Goal: Task Accomplishment & Management: Use online tool/utility

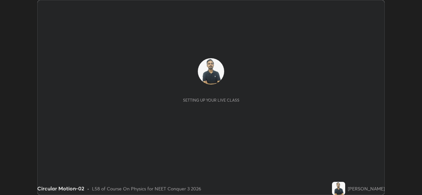
scroll to position [195, 422]
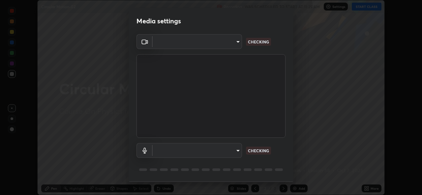
click at [238, 151] on body "Erase all Circular Motion-02 Recording WAS SCHEDULED TO START AT 11:25 AM Setti…" at bounding box center [211, 97] width 422 height 195
type input "8c418aeef4d3b5edea4483348ed79c6cfc111d491efea048442269b0b349be07"
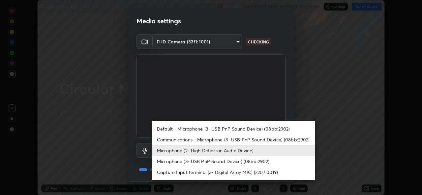
click at [228, 152] on li "Microphone (2- High Definition Audio Device)" at bounding box center [234, 150] width 164 height 11
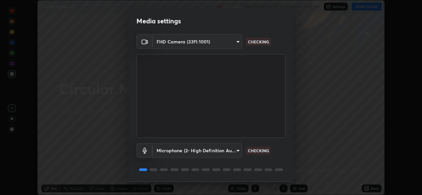
click at [232, 153] on body "Erase all Circular Motion-02 Recording WAS SCHEDULED TO START AT 11:25 AM Setti…" at bounding box center [211, 97] width 422 height 195
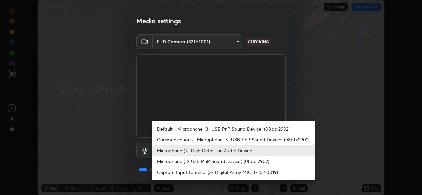
click at [229, 161] on li "Microphone (3- USB PnP Sound Device) (08bb:2902)" at bounding box center [234, 161] width 164 height 11
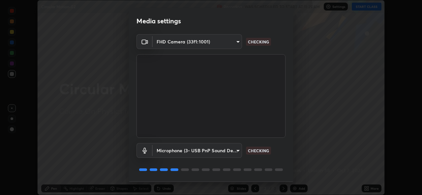
click at [229, 152] on body "Erase all Circular Motion-02 Recording WAS SCHEDULED TO START AT 11:25 AM Setti…" at bounding box center [211, 97] width 422 height 195
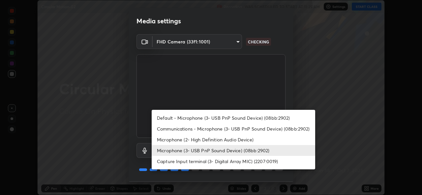
click at [230, 140] on li "Microphone (2- High Definition Audio Device)" at bounding box center [234, 139] width 164 height 11
type input "edb9b2b923e2e95d4b922bc063ce739172066975ce991596ad203c88d52e4082"
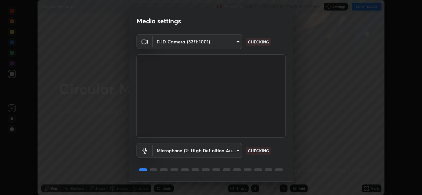
scroll to position [21, 0]
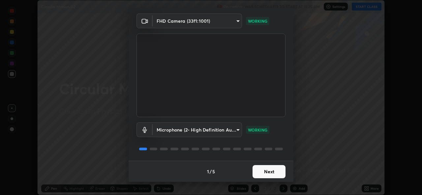
click at [277, 175] on button "Next" at bounding box center [269, 171] width 33 height 13
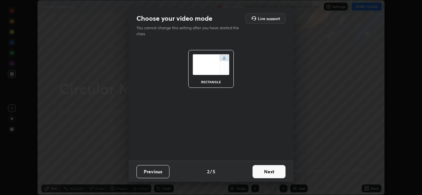
scroll to position [0, 0]
click at [278, 173] on button "Next" at bounding box center [269, 171] width 33 height 13
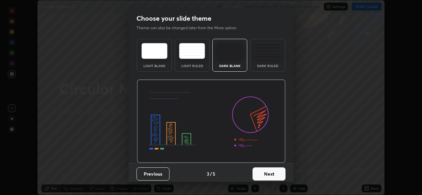
click at [280, 173] on button "Next" at bounding box center [269, 174] width 33 height 13
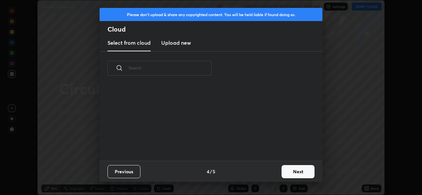
click at [291, 173] on button "Next" at bounding box center [298, 171] width 33 height 13
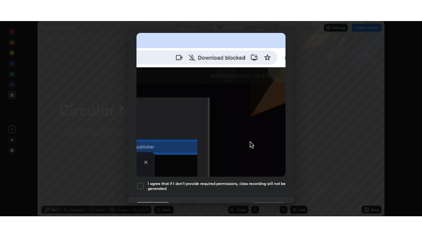
scroll to position [155, 0]
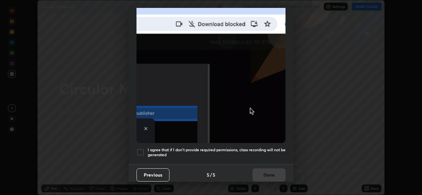
click at [274, 148] on h5 "I agree that if I don't provide required permissions, class recording will not …" at bounding box center [217, 153] width 138 height 10
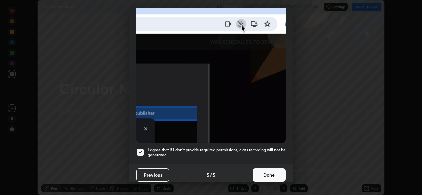
click at [268, 172] on button "Done" at bounding box center [269, 175] width 33 height 13
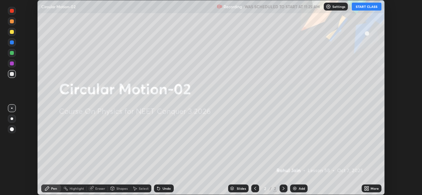
click at [367, 189] on icon at bounding box center [366, 188] width 5 height 5
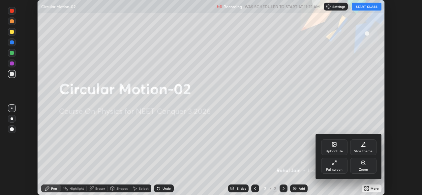
click at [339, 170] on div "Full screen" at bounding box center [334, 169] width 16 height 3
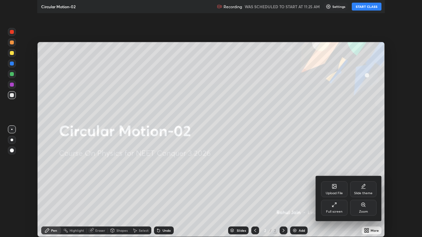
scroll to position [237, 422]
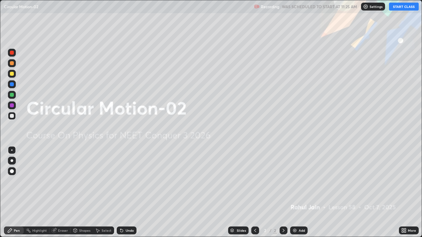
click at [403, 7] on button "START CLASS" at bounding box center [404, 7] width 30 height 8
click at [296, 195] on img at bounding box center [294, 230] width 5 height 5
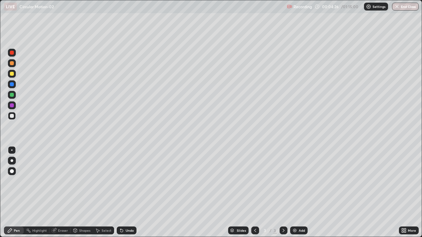
click at [254, 195] on icon at bounding box center [255, 230] width 5 height 5
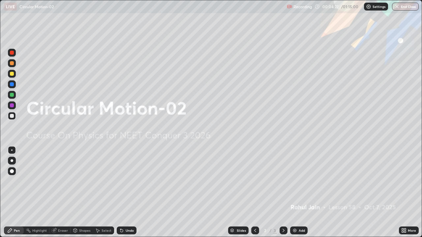
click at [283, 195] on icon at bounding box center [283, 230] width 5 height 5
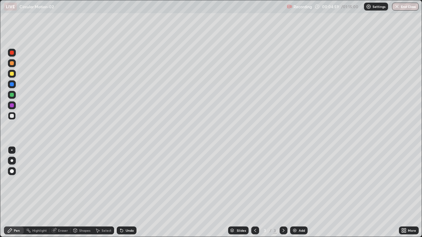
click at [15, 159] on div at bounding box center [12, 161] width 8 height 8
click at [409, 195] on div "More" at bounding box center [412, 230] width 8 height 3
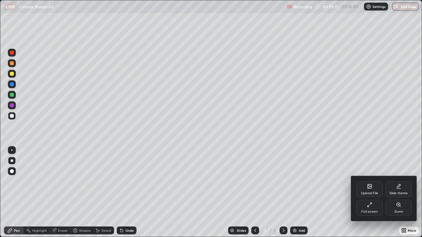
click at [373, 192] on div "Upload File" at bounding box center [369, 193] width 17 height 3
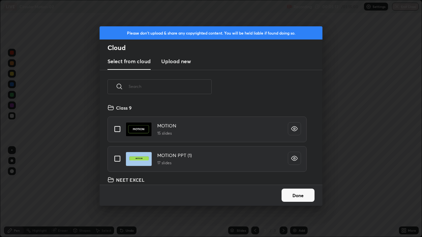
scroll to position [81, 212]
click at [200, 86] on input "text" at bounding box center [170, 87] width 83 height 28
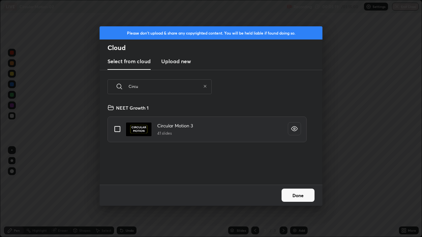
type input "Circu"
click at [116, 127] on input "grid" at bounding box center [117, 129] width 14 height 14
checkbox input "true"
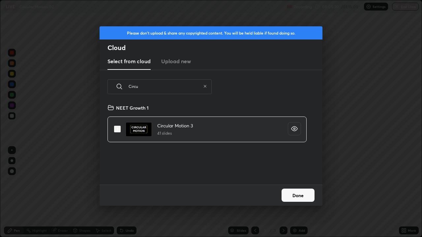
click at [292, 194] on button "Done" at bounding box center [298, 195] width 33 height 13
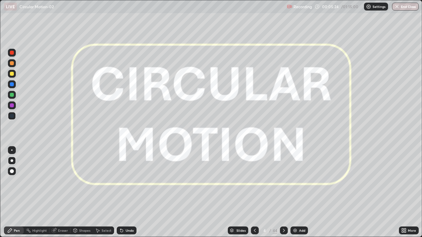
click at [239, 195] on div "Slides" at bounding box center [240, 230] width 9 height 3
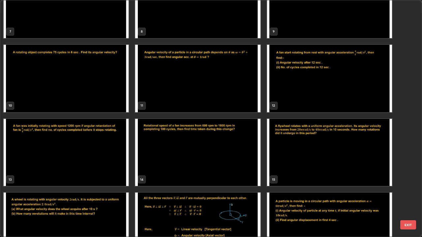
scroll to position [181, 0]
click at [113, 152] on img "grid" at bounding box center [66, 153] width 125 height 68
click at [113, 150] on img "grid" at bounding box center [66, 153] width 125 height 68
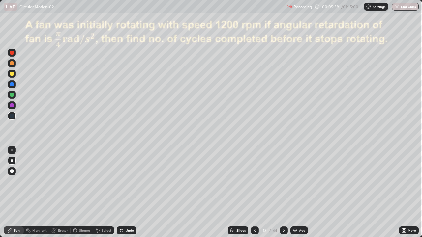
click at [252, 195] on div at bounding box center [255, 231] width 8 height 8
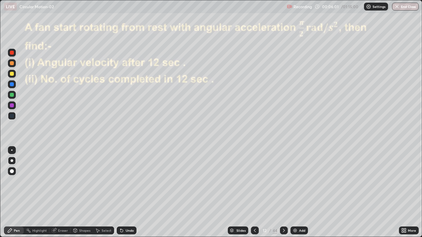
click at [284, 195] on icon at bounding box center [283, 230] width 5 height 5
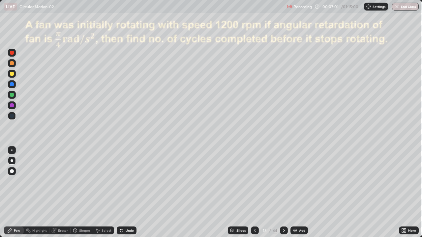
click at [126, 195] on div "Undo" at bounding box center [130, 230] width 8 height 3
click at [15, 108] on div at bounding box center [12, 106] width 8 height 8
click at [284, 195] on icon at bounding box center [284, 230] width 2 height 3
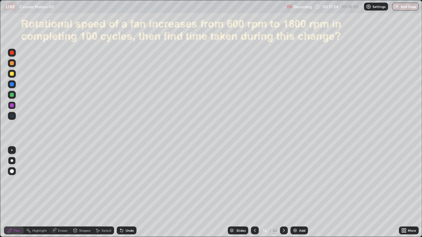
click at [12, 54] on div at bounding box center [12, 53] width 4 height 4
click at [297, 195] on img at bounding box center [294, 230] width 5 height 5
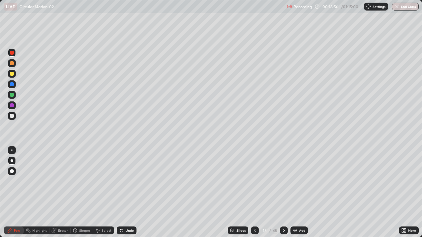
click at [12, 84] on div at bounding box center [12, 84] width 4 height 4
click at [11, 107] on div at bounding box center [12, 106] width 4 height 4
click at [128, 195] on div "Undo" at bounding box center [130, 230] width 8 height 3
click at [13, 63] on div at bounding box center [12, 63] width 4 height 4
click at [17, 95] on div "Erase all" at bounding box center [12, 118] width 16 height 211
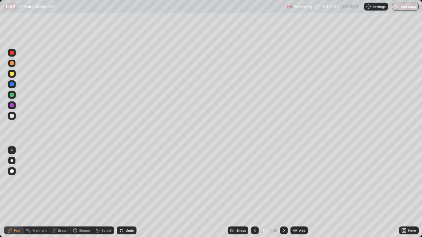
click at [12, 74] on div at bounding box center [12, 74] width 4 height 4
click at [239, 195] on div "Slides" at bounding box center [240, 230] width 9 height 3
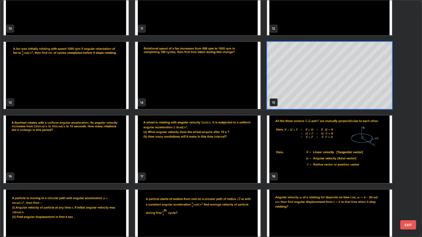
scroll to position [260, 0]
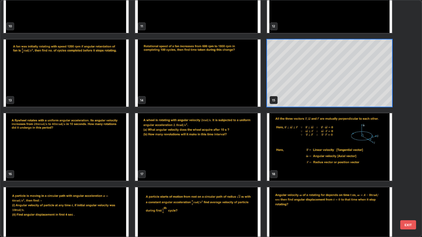
click at [93, 146] on img "grid" at bounding box center [66, 147] width 125 height 68
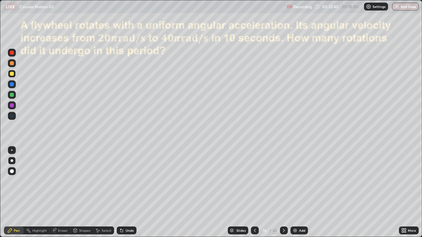
click at [11, 96] on div at bounding box center [12, 95] width 4 height 4
click at [283, 195] on icon at bounding box center [283, 230] width 5 height 5
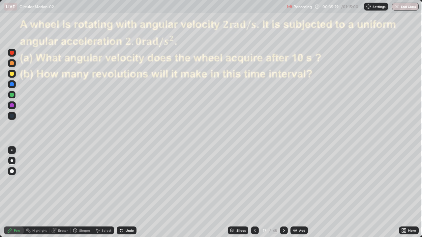
click at [13, 85] on div at bounding box center [12, 84] width 4 height 4
click at [12, 106] on div at bounding box center [12, 106] width 4 height 4
click at [236, 195] on div "Slides" at bounding box center [240, 230] width 9 height 3
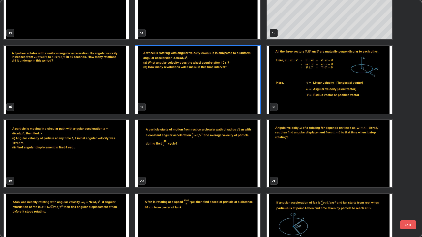
scroll to position [329, 0]
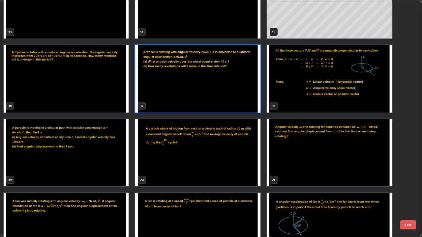
click at [98, 147] on img "grid" at bounding box center [66, 153] width 125 height 68
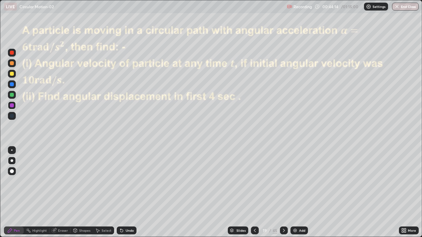
click at [12, 52] on div at bounding box center [12, 53] width 4 height 4
click at [12, 54] on div at bounding box center [12, 53] width 4 height 4
click at [13, 74] on div at bounding box center [12, 74] width 4 height 4
click at [12, 66] on div at bounding box center [12, 63] width 8 height 8
click at [14, 98] on div at bounding box center [12, 95] width 8 height 8
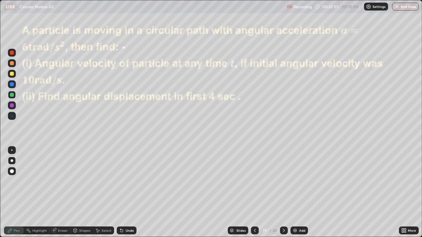
click at [11, 66] on div at bounding box center [12, 63] width 8 height 8
click at [12, 104] on div at bounding box center [12, 106] width 4 height 4
click at [283, 195] on icon at bounding box center [283, 230] width 5 height 5
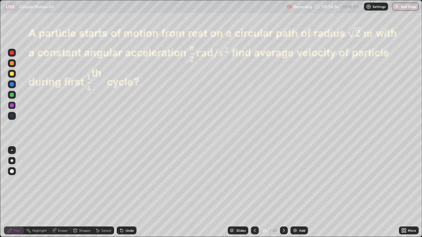
click at [11, 53] on div at bounding box center [12, 53] width 4 height 4
click at [13, 106] on div at bounding box center [12, 106] width 4 height 4
click at [35, 195] on div "Highlight" at bounding box center [39, 230] width 15 height 3
click at [15, 195] on div "Pen" at bounding box center [17, 230] width 6 height 3
click at [14, 55] on div at bounding box center [12, 53] width 8 height 8
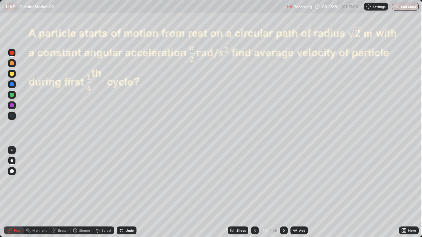
click at [11, 72] on div at bounding box center [12, 74] width 4 height 4
click at [38, 195] on div "Highlight" at bounding box center [39, 230] width 15 height 3
click at [17, 195] on div "Pen" at bounding box center [17, 230] width 6 height 3
click at [40, 195] on div "Highlight" at bounding box center [39, 230] width 15 height 3
click at [15, 195] on div "Pen" at bounding box center [14, 231] width 20 height 8
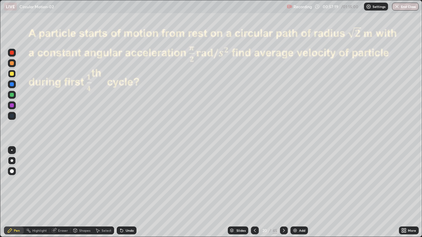
click at [132, 195] on div "Undo" at bounding box center [130, 230] width 8 height 3
click at [39, 195] on div "Highlight" at bounding box center [39, 230] width 15 height 3
click at [20, 195] on div "Pen" at bounding box center [14, 231] width 20 height 8
click at [127, 195] on div "Undo" at bounding box center [127, 231] width 20 height 8
click at [283, 195] on icon at bounding box center [283, 230] width 5 height 5
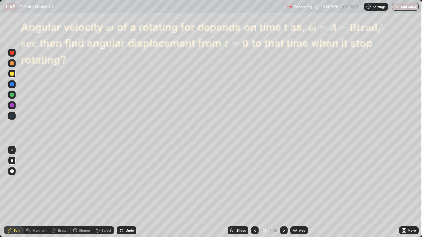
click at [399, 6] on img "button" at bounding box center [396, 6] width 5 height 5
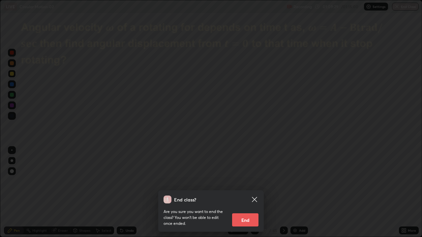
click at [246, 195] on button "End" at bounding box center [245, 220] width 26 height 13
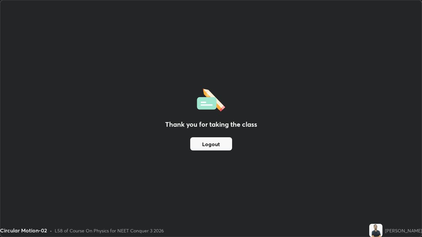
click at [210, 145] on button "Logout" at bounding box center [211, 143] width 42 height 13
